Goal: Task Accomplishment & Management: Manage account settings

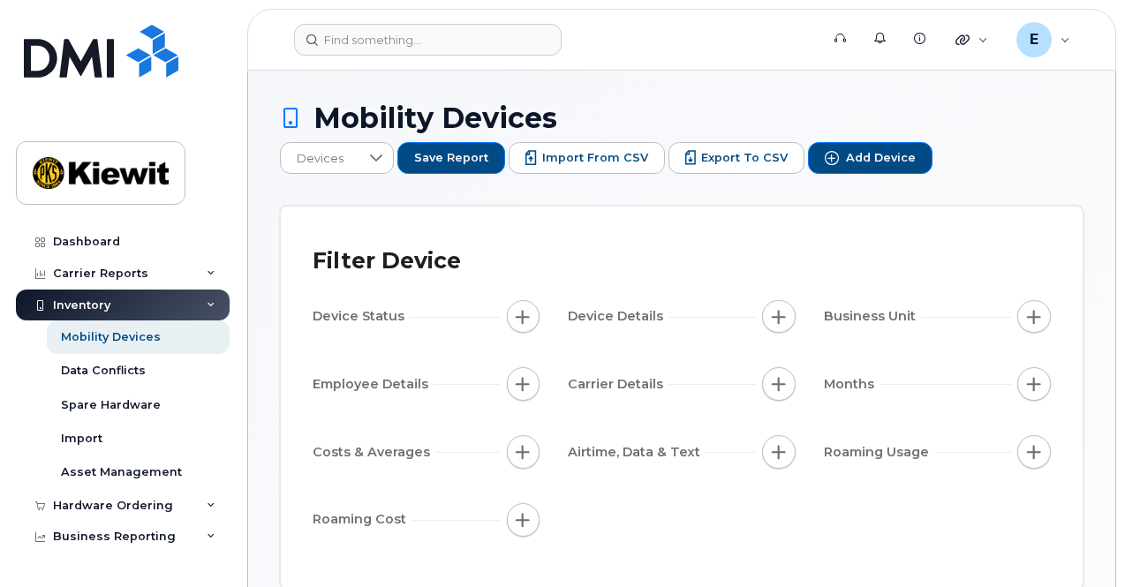
click at [200, 299] on div "Inventory" at bounding box center [123, 306] width 214 height 32
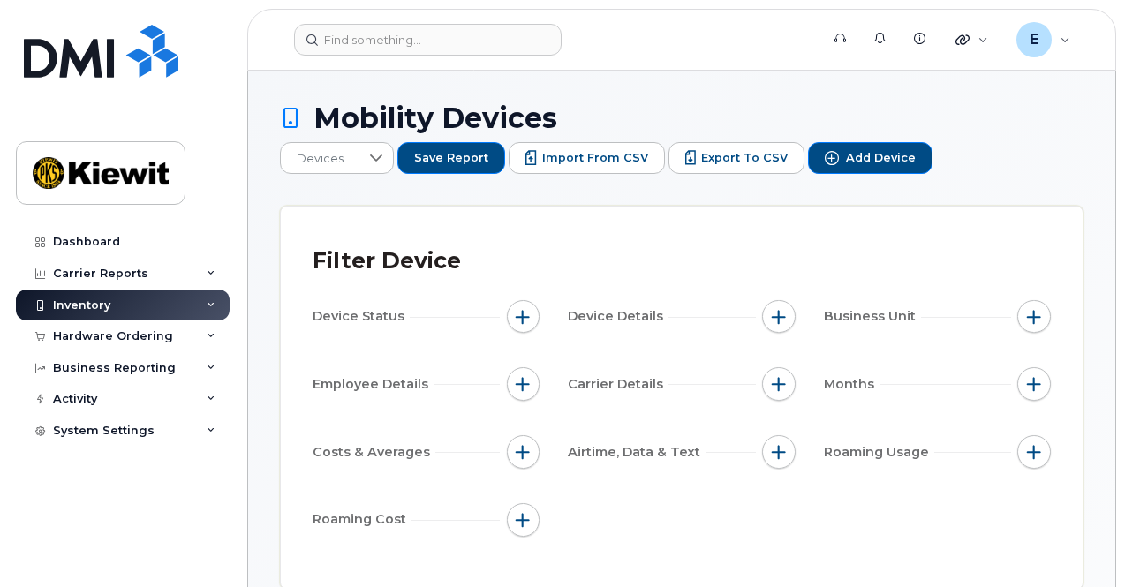
click at [200, 299] on div "Inventory" at bounding box center [123, 306] width 214 height 32
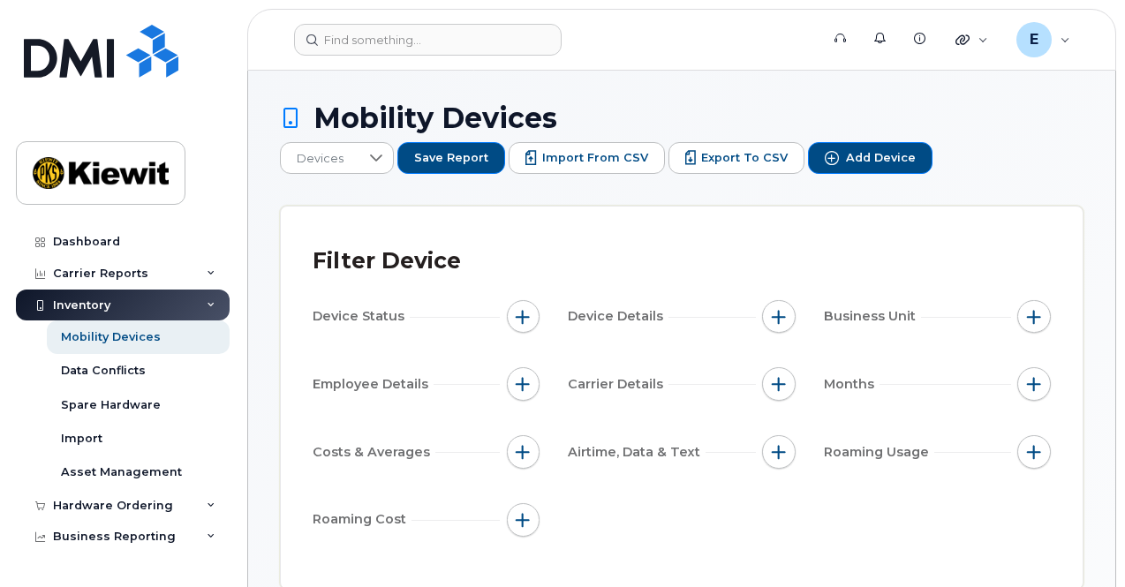
click at [200, 299] on div "Inventory" at bounding box center [123, 306] width 214 height 32
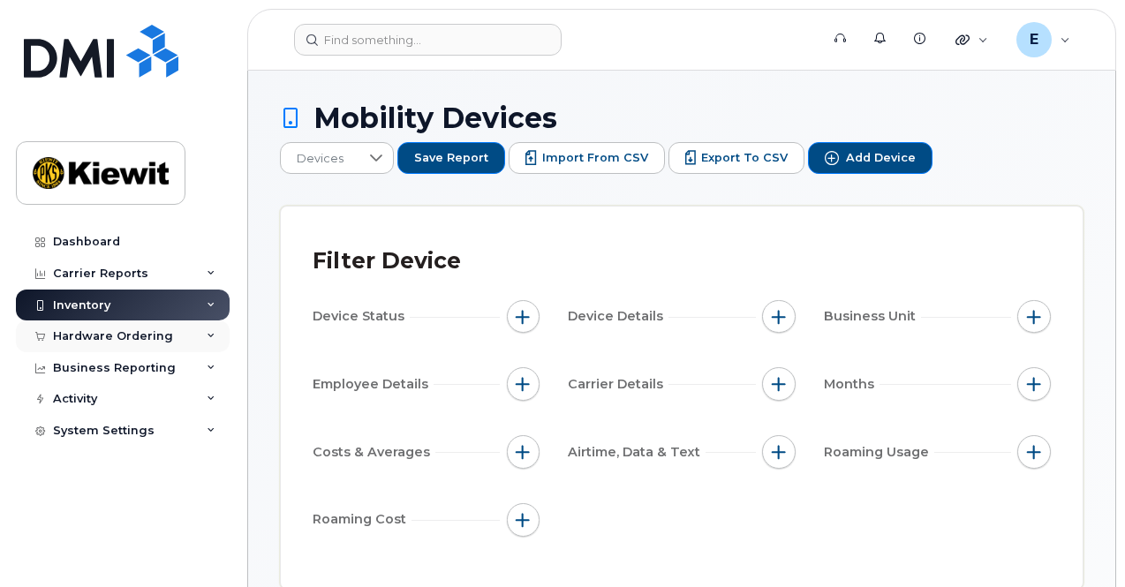
click at [188, 334] on div "Hardware Ordering" at bounding box center [123, 337] width 214 height 32
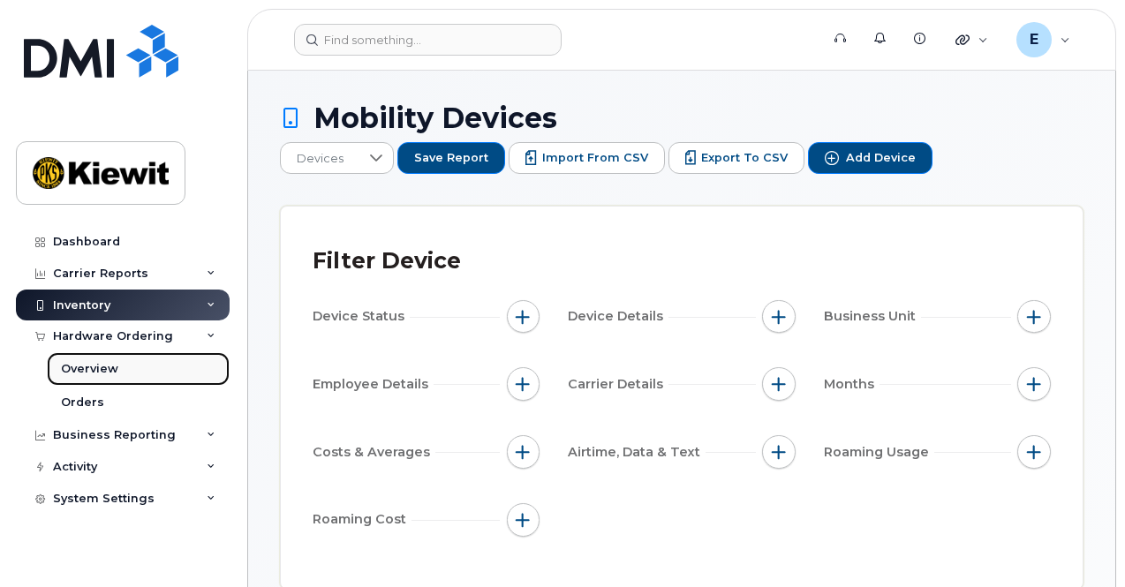
click at [148, 360] on link "Overview" at bounding box center [138, 369] width 183 height 34
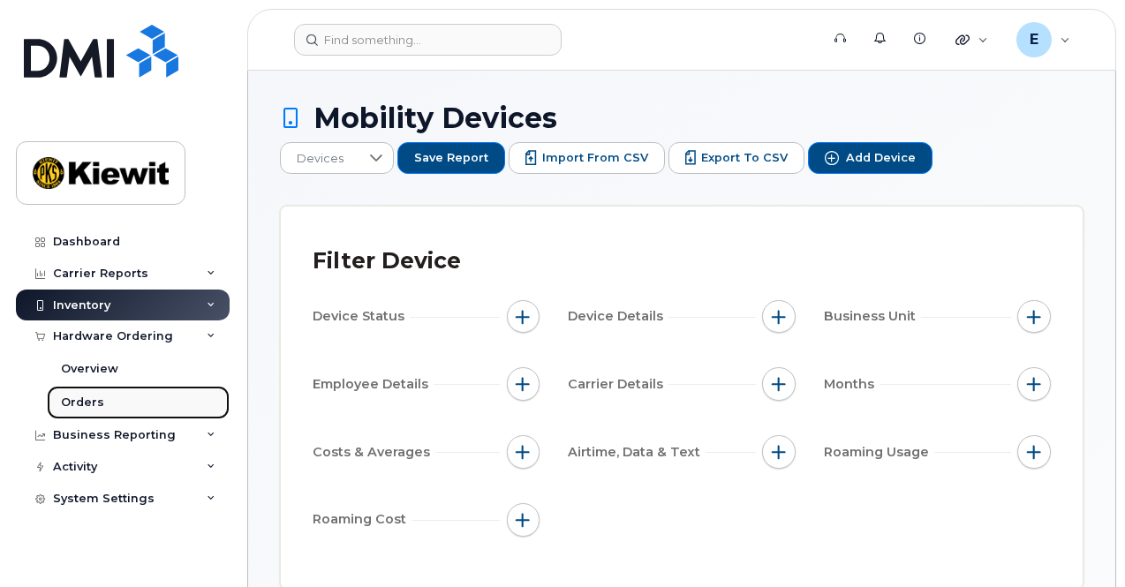
click at [134, 396] on link "Orders" at bounding box center [138, 403] width 183 height 34
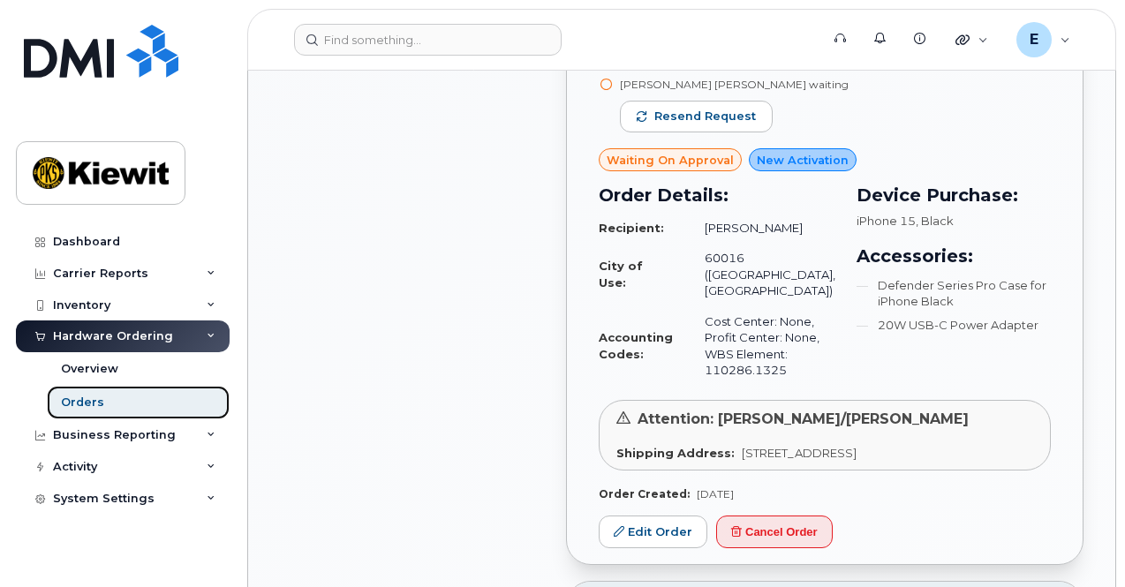
scroll to position [1620, 0]
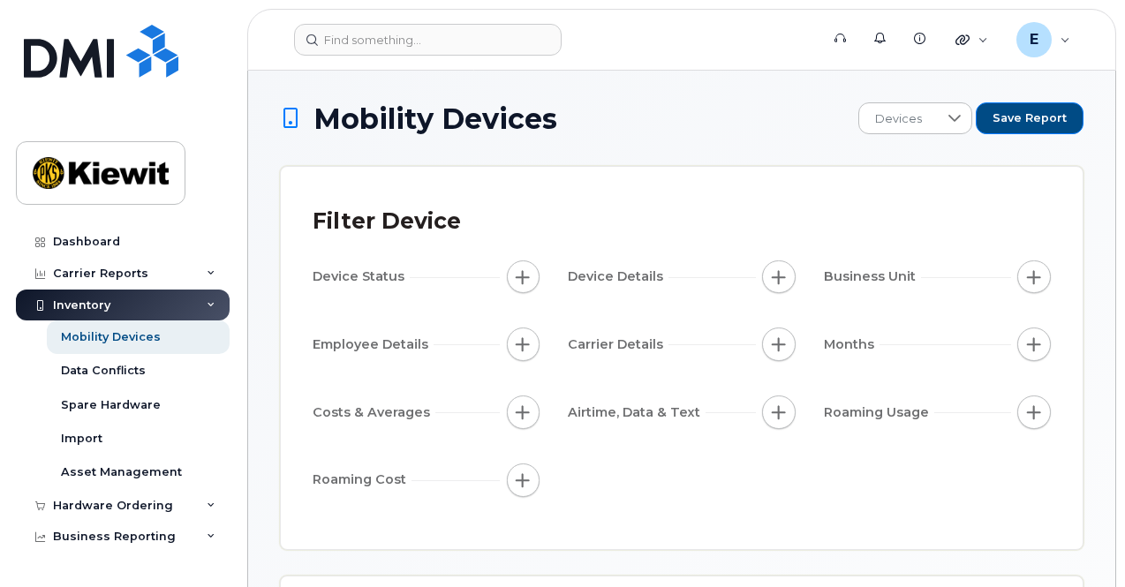
click at [207, 301] on icon at bounding box center [211, 305] width 9 height 9
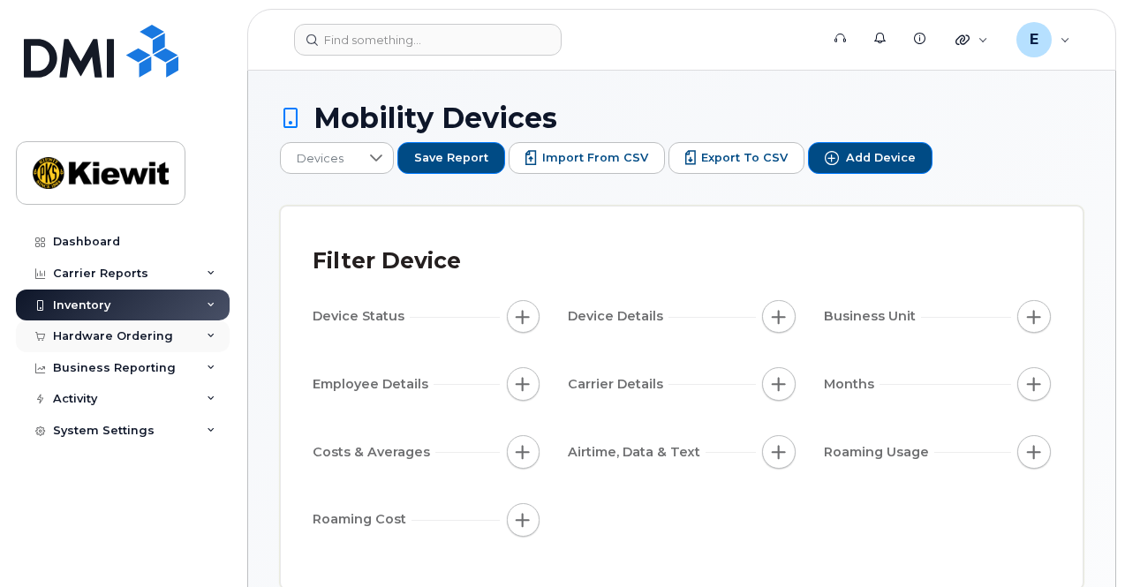
click at [166, 329] on div "Hardware Ordering" at bounding box center [113, 336] width 120 height 14
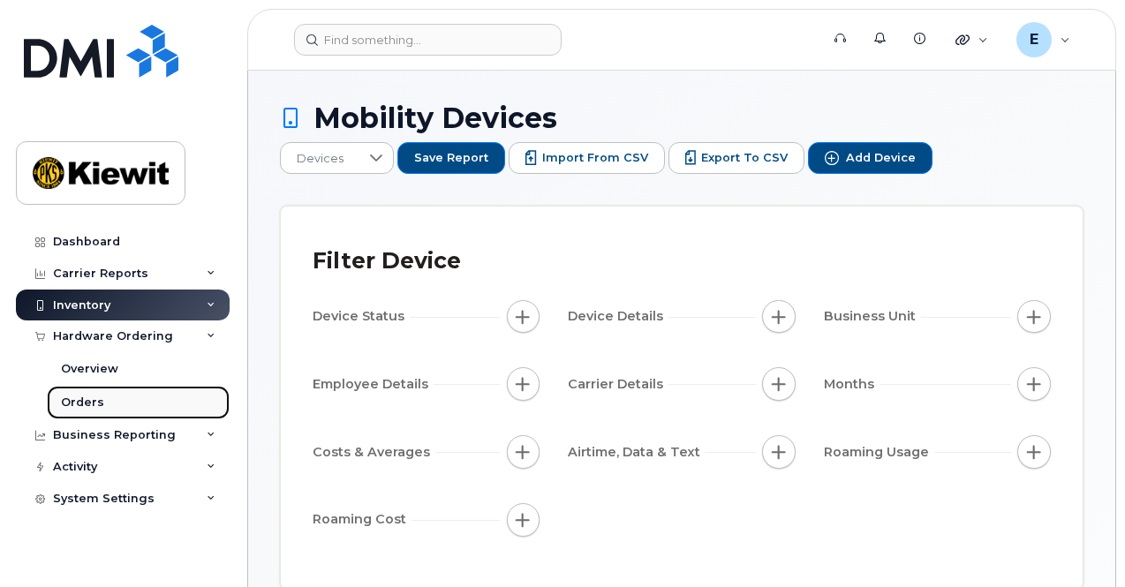
click at [113, 402] on link "Orders" at bounding box center [138, 403] width 183 height 34
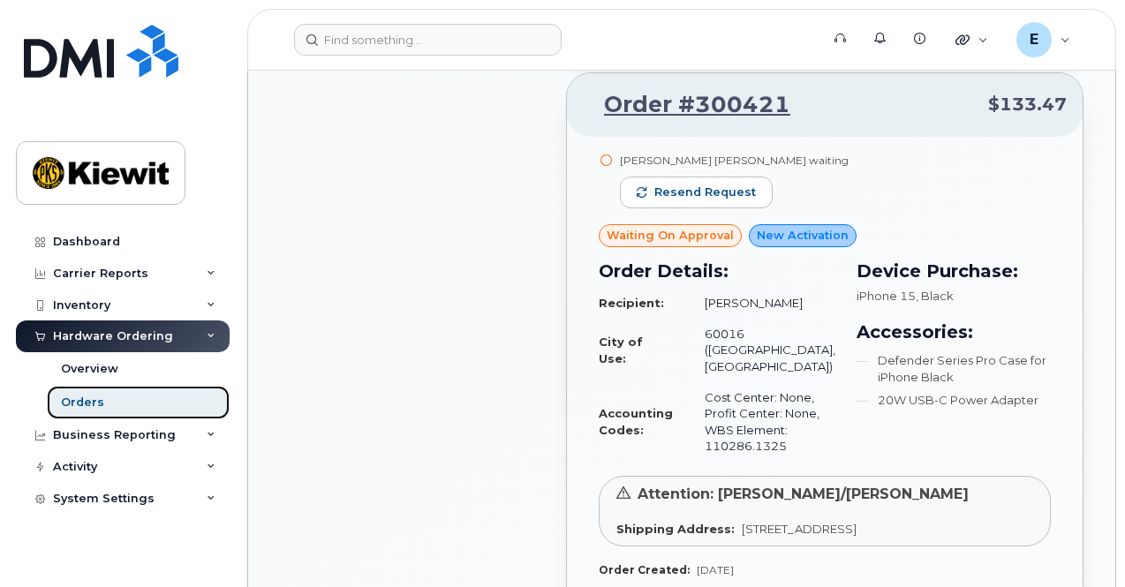
scroll to position [1678, 0]
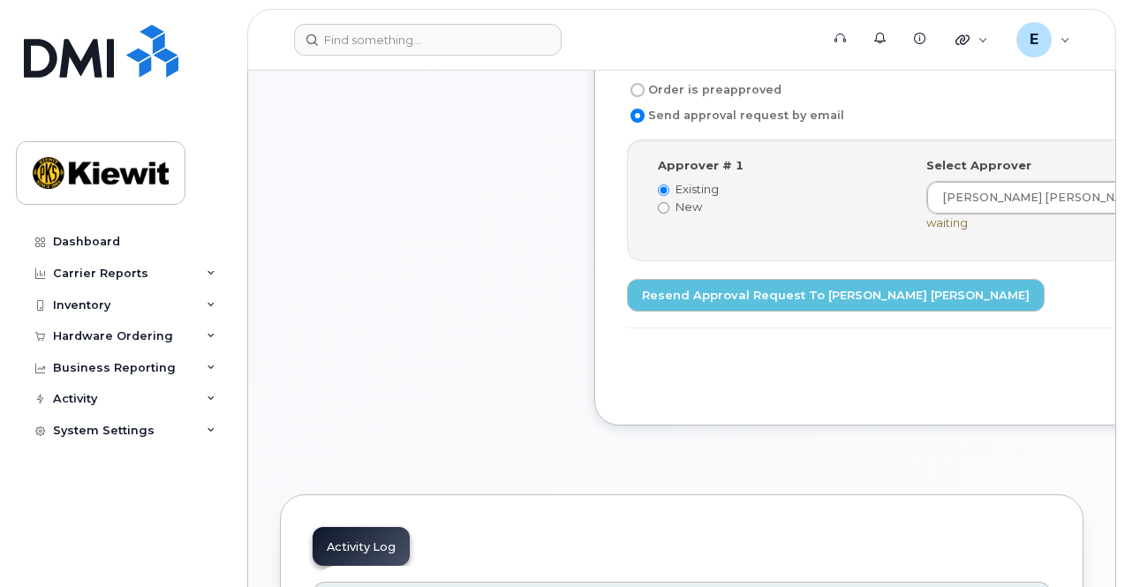
scroll to position [595, 0]
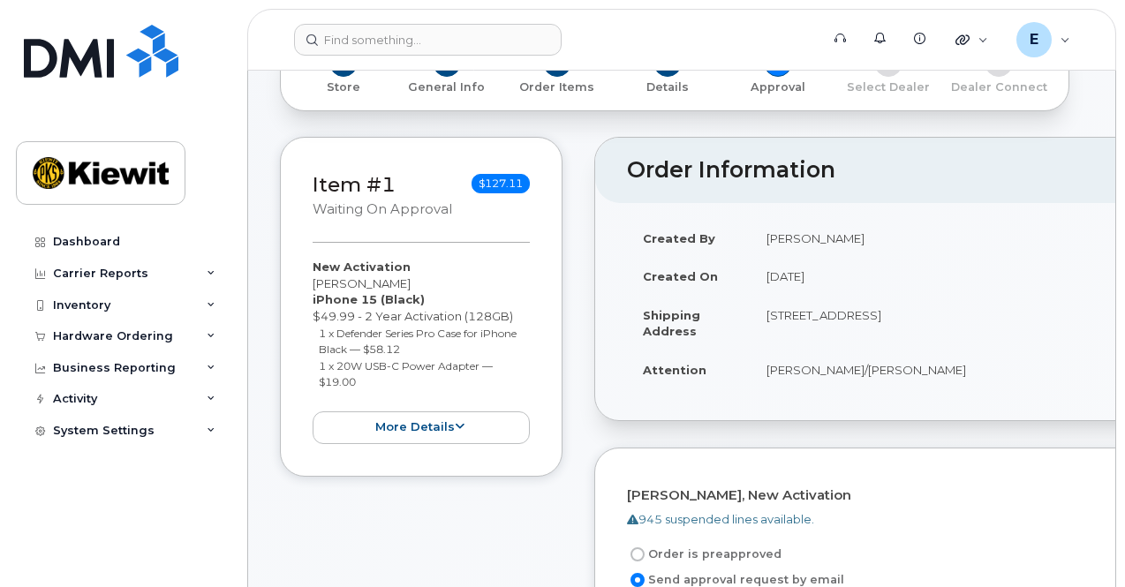
scroll to position [61, 0]
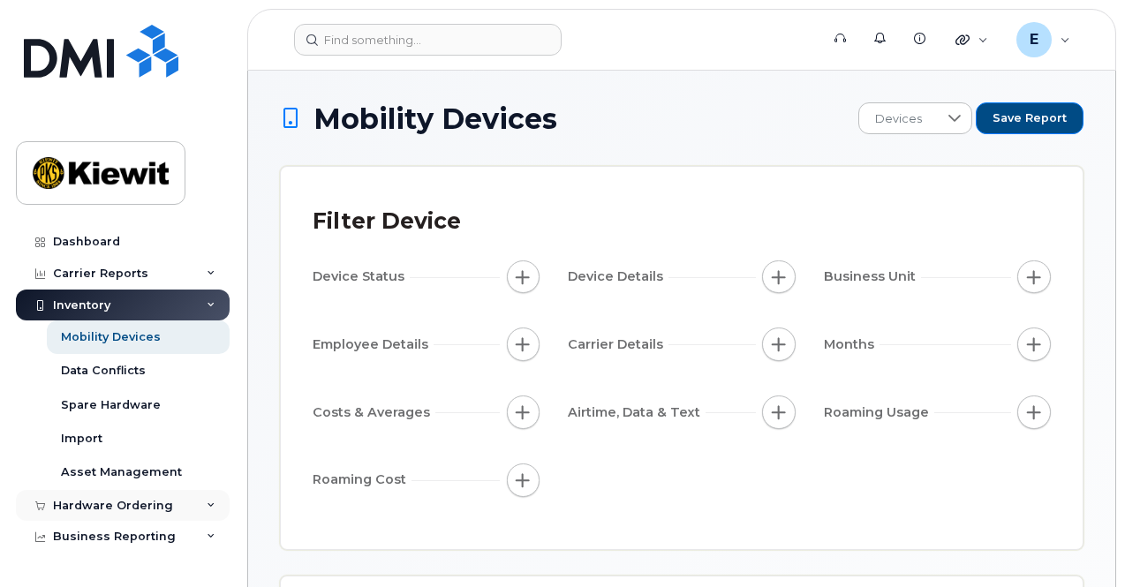
click at [134, 501] on div "Hardware Ordering" at bounding box center [113, 506] width 120 height 14
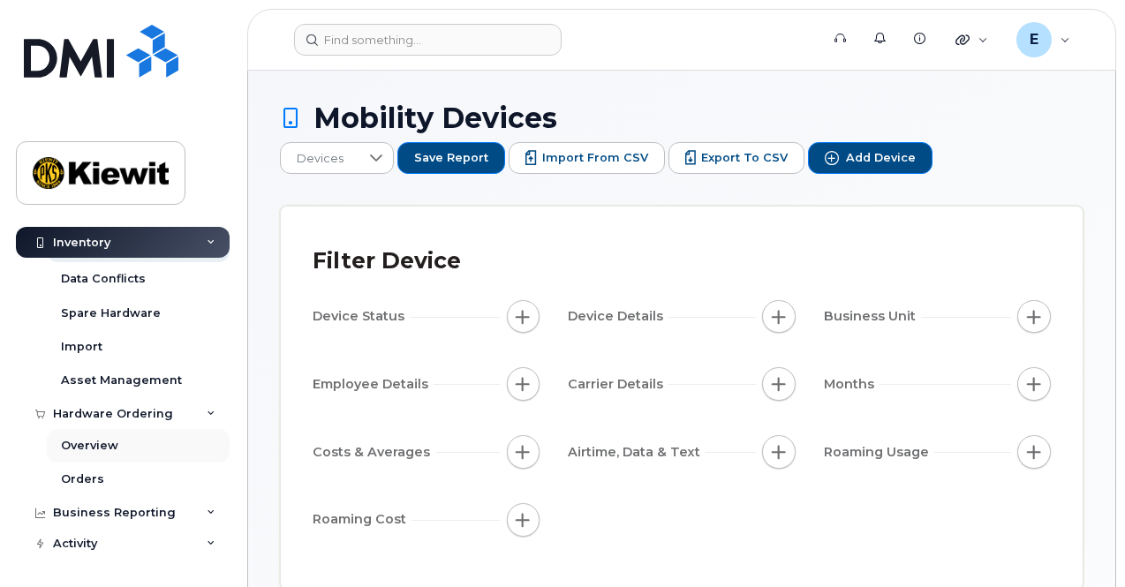
scroll to position [103, 0]
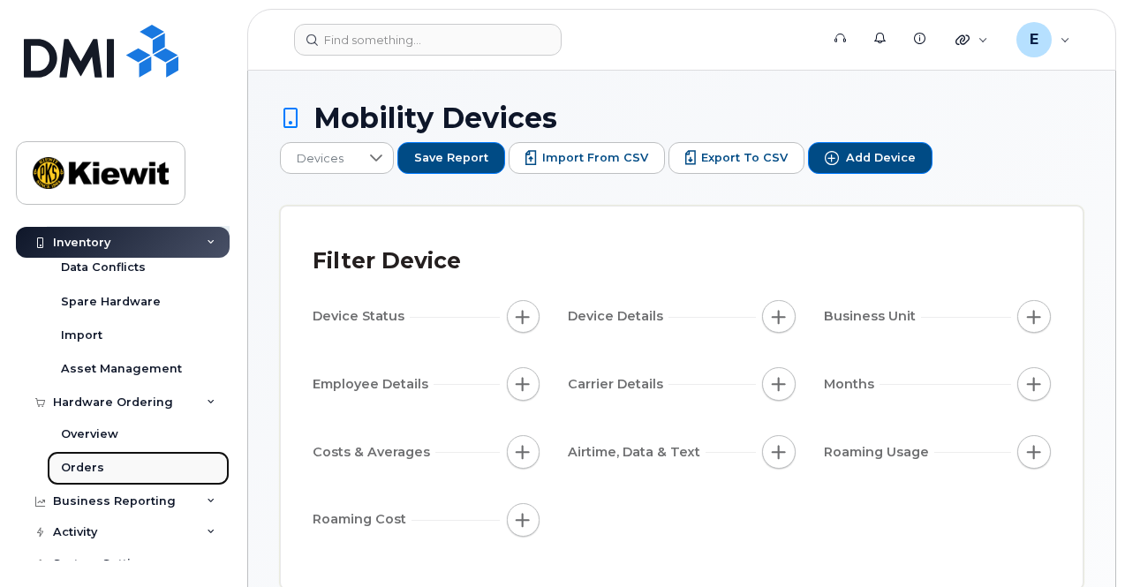
click at [101, 466] on link "Orders" at bounding box center [138, 468] width 183 height 34
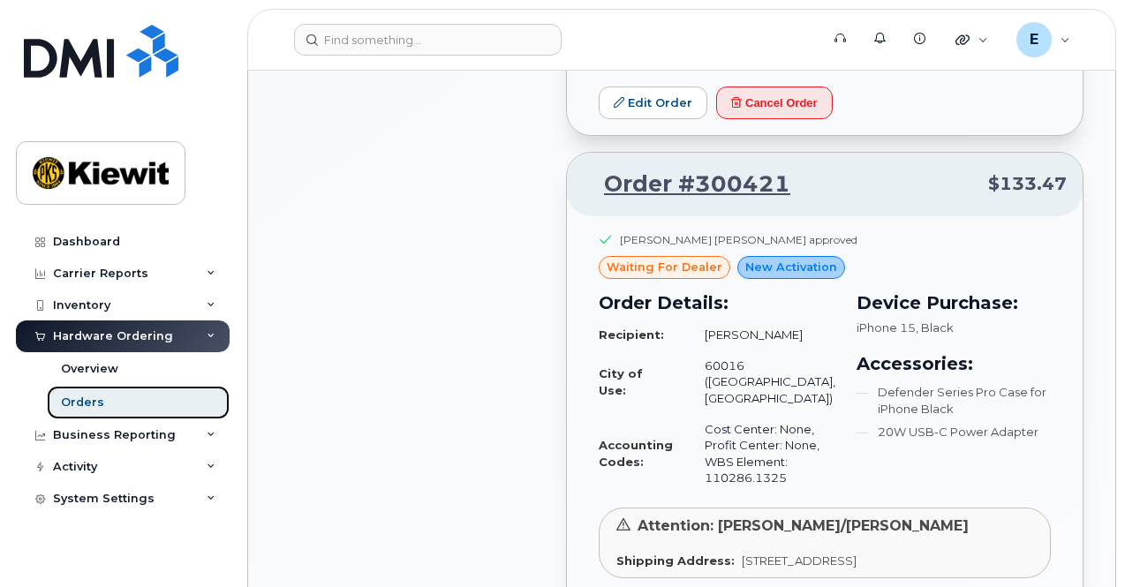
scroll to position [1597, 0]
